Goal: Task Accomplishment & Management: Understand process/instructions

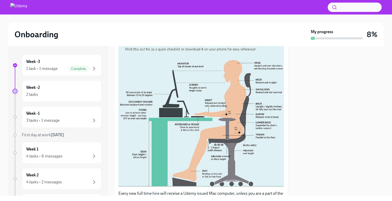
scroll to position [112, 0]
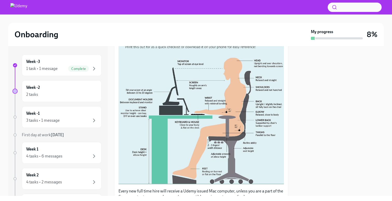
click at [194, 160] on button "Zoom image" at bounding box center [200, 102] width 165 height 163
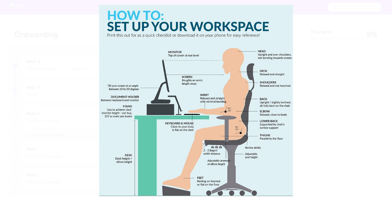
click at [55, 87] on button "Unzoom image" at bounding box center [196, 100] width 392 height 201
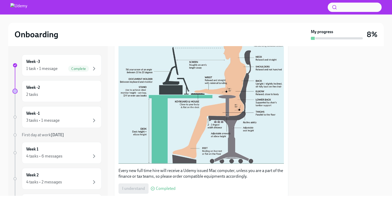
scroll to position [151, 0]
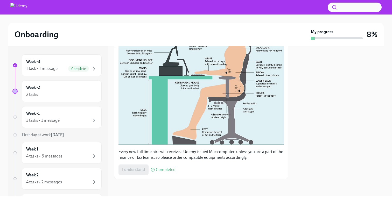
click at [133, 169] on div "I understand Completed" at bounding box center [146, 170] width 57 height 10
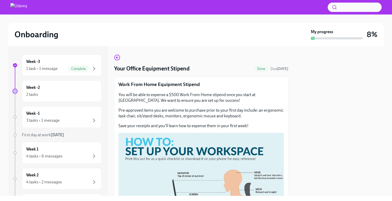
click at [257, 69] on span "Done" at bounding box center [261, 69] width 14 height 4
click at [78, 93] on div "2 tasks" at bounding box center [61, 94] width 71 height 6
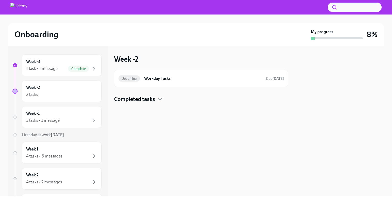
click at [156, 100] on div "Completed tasks" at bounding box center [201, 99] width 174 height 8
click at [219, 115] on h6 "Your Office Equipment Stipend" at bounding box center [194, 116] width 114 height 6
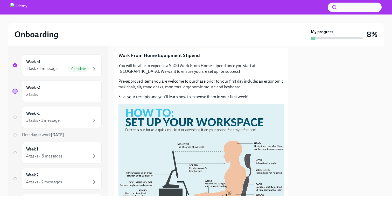
scroll to position [29, 0]
click at [89, 119] on div "3 tasks • 1 message" at bounding box center [61, 120] width 71 height 6
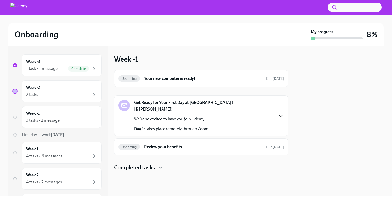
click at [278, 116] on icon "button" at bounding box center [281, 116] width 6 height 6
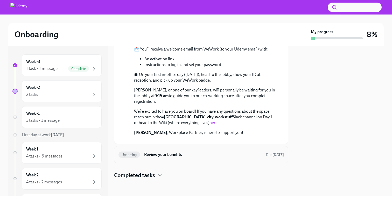
scroll to position [283, 0]
click at [146, 175] on h4 "Completed tasks" at bounding box center [134, 176] width 41 height 8
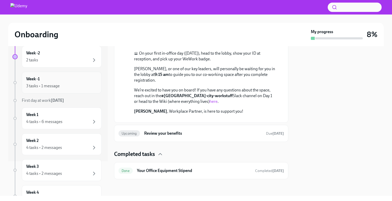
scroll to position [46, 0]
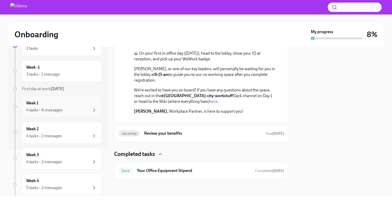
click at [82, 111] on div "4 tasks • 6 messages" at bounding box center [61, 110] width 71 height 6
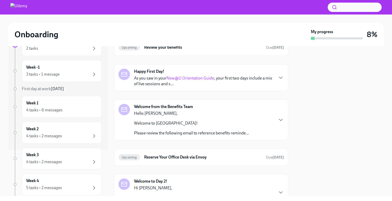
scroll to position [29, 0]
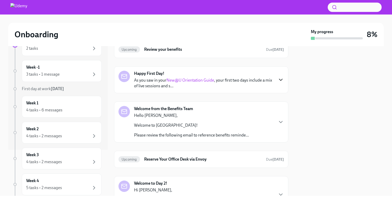
click at [280, 79] on icon "button" at bounding box center [281, 80] width 6 height 6
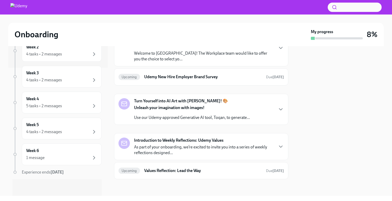
scroll to position [0, 0]
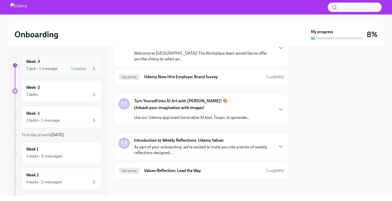
click at [55, 70] on div "1 task • 1 message" at bounding box center [41, 69] width 31 height 6
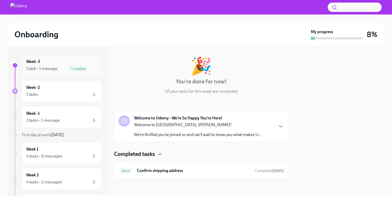
scroll to position [21, 0]
click at [78, 92] on div "2 tasks" at bounding box center [61, 94] width 71 height 6
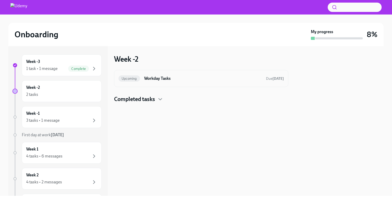
click at [186, 80] on h6 "Workday Tasks" at bounding box center [203, 79] width 118 height 6
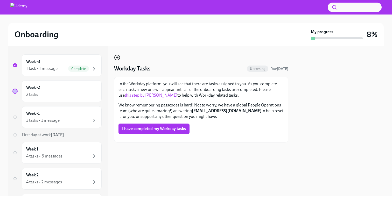
click at [118, 58] on icon "button" at bounding box center [117, 57] width 6 height 6
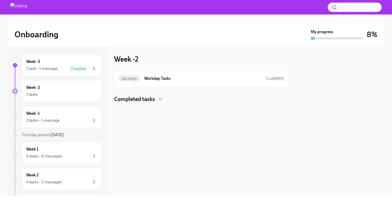
click at [155, 99] on h4 "Completed tasks" at bounding box center [134, 99] width 41 height 8
click at [175, 116] on h6 "Your Office Equipment Stipend" at bounding box center [194, 116] width 114 height 6
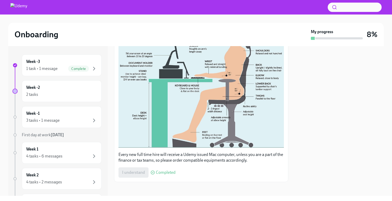
scroll to position [151, 0]
